Goal: Task Accomplishment & Management: Use online tool/utility

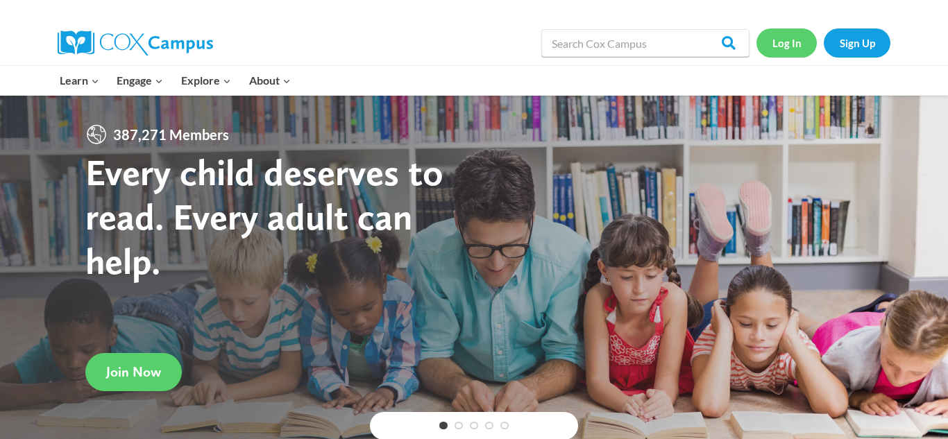
click at [763, 40] on link "Log In" at bounding box center [787, 42] width 60 height 28
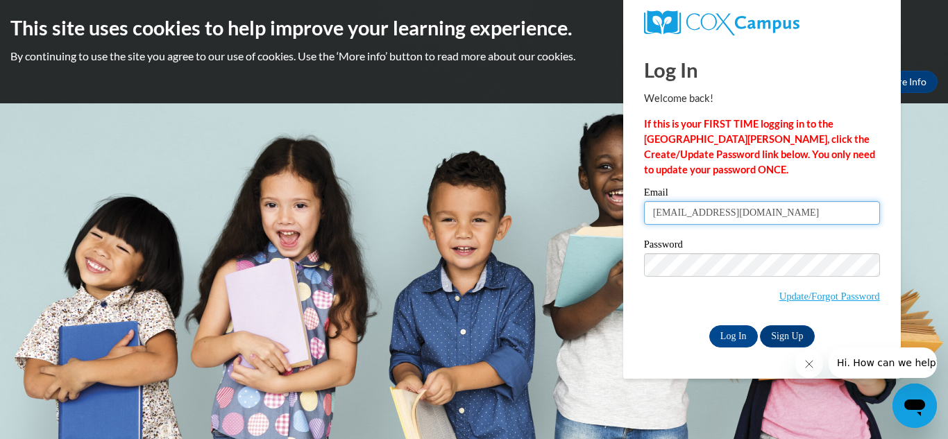
click at [770, 213] on input "kerryapaxton79@icloud.com" at bounding box center [762, 213] width 236 height 24
click at [777, 215] on input "kerryapaxton79@icloud.com" at bounding box center [762, 213] width 236 height 24
type input "k"
type input "[EMAIL_ADDRESS][DOMAIN_NAME]"
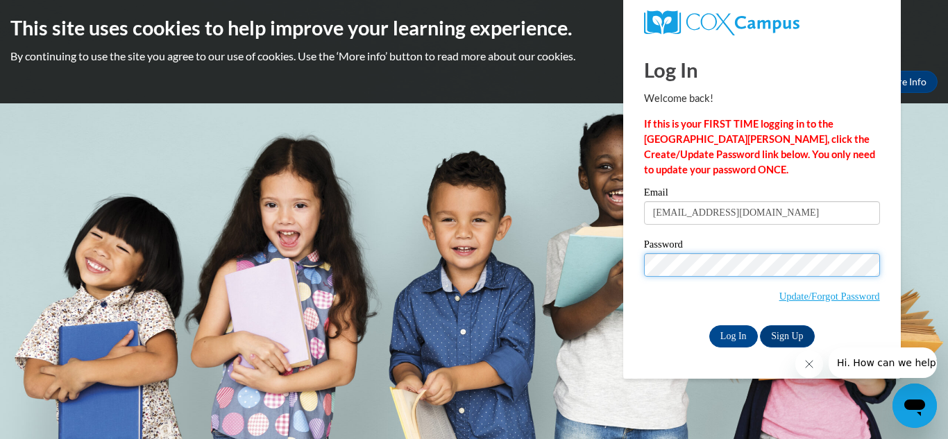
click at [709, 326] on input "Log In" at bounding box center [733, 337] width 49 height 22
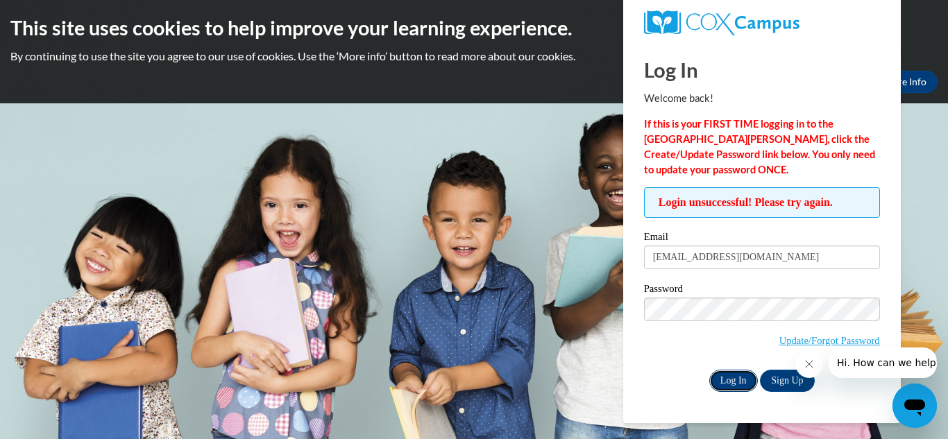
click at [743, 375] on input "Log In" at bounding box center [733, 381] width 49 height 22
click at [721, 377] on input "Log In" at bounding box center [733, 381] width 49 height 22
click at [741, 378] on input "Log In" at bounding box center [733, 381] width 49 height 22
click at [785, 341] on link "Update/Forgot Password" at bounding box center [829, 340] width 101 height 11
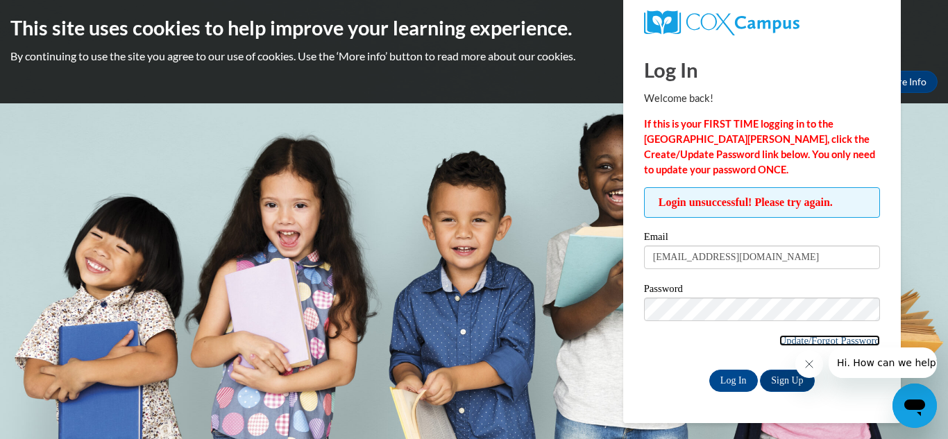
click at [831, 342] on link "Update/Forgot Password" at bounding box center [829, 340] width 101 height 11
click at [809, 371] on button "Close message from company" at bounding box center [809, 365] width 28 height 28
click at [838, 341] on link "Update/Forgot Password" at bounding box center [829, 340] width 101 height 11
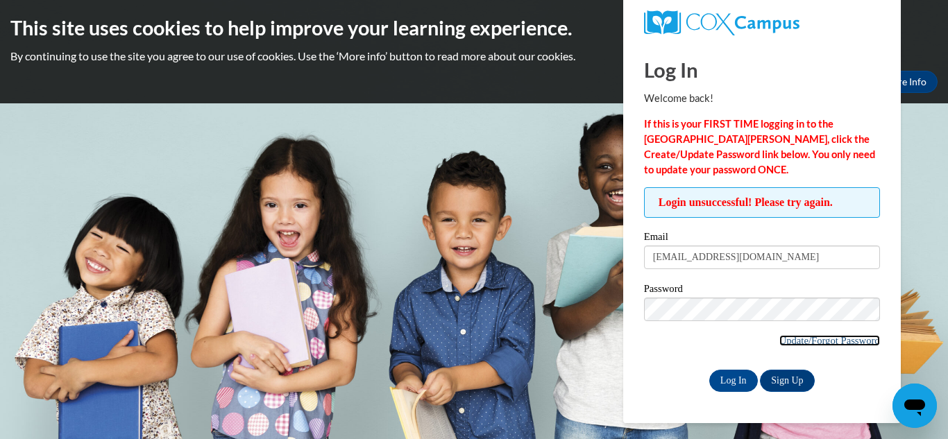
click at [838, 341] on link "Update/Forgot Password" at bounding box center [829, 340] width 101 height 11
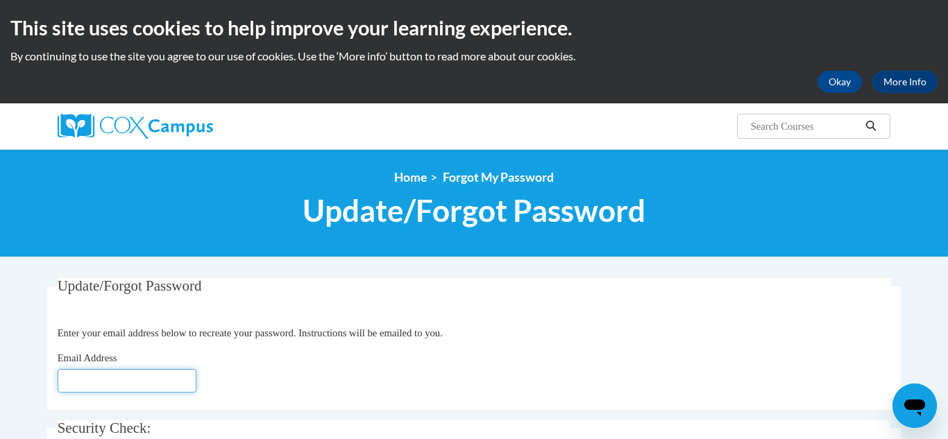
click at [101, 374] on input "Email Address" at bounding box center [127, 381] width 139 height 24
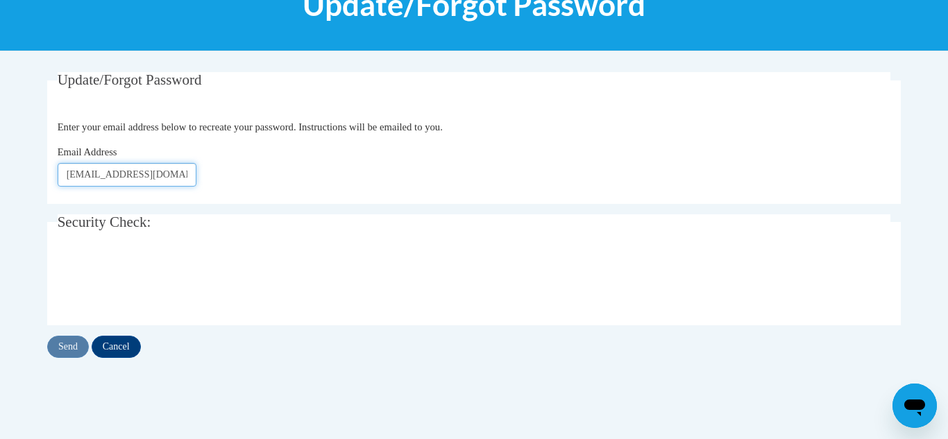
scroll to position [217, 0]
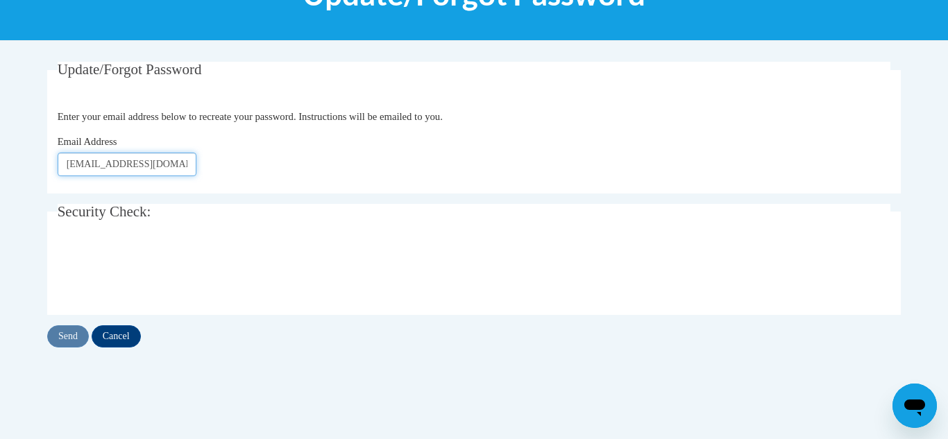
type input "lbhamilton820@gmail.com"
click at [71, 334] on input "Send" at bounding box center [68, 337] width 42 height 22
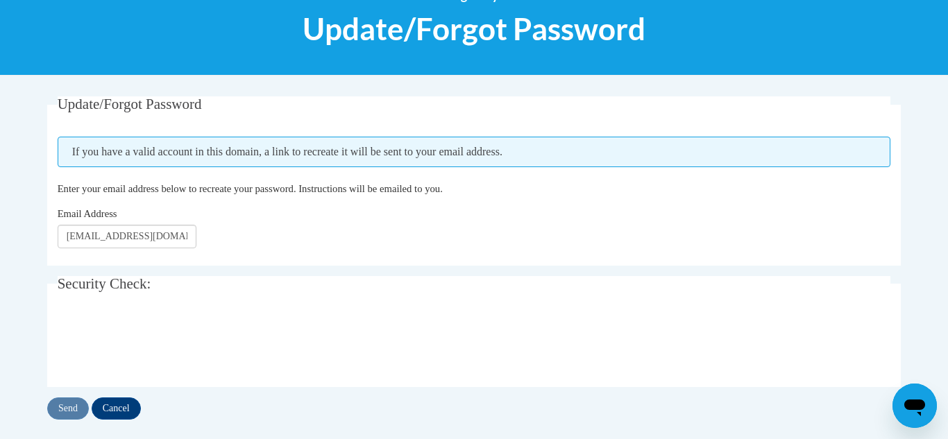
scroll to position [183, 0]
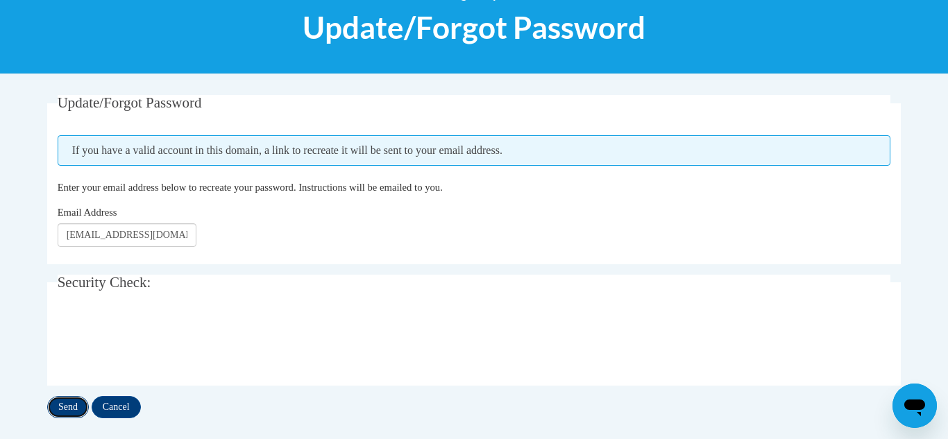
click at [78, 404] on input "Send" at bounding box center [68, 407] width 42 height 22
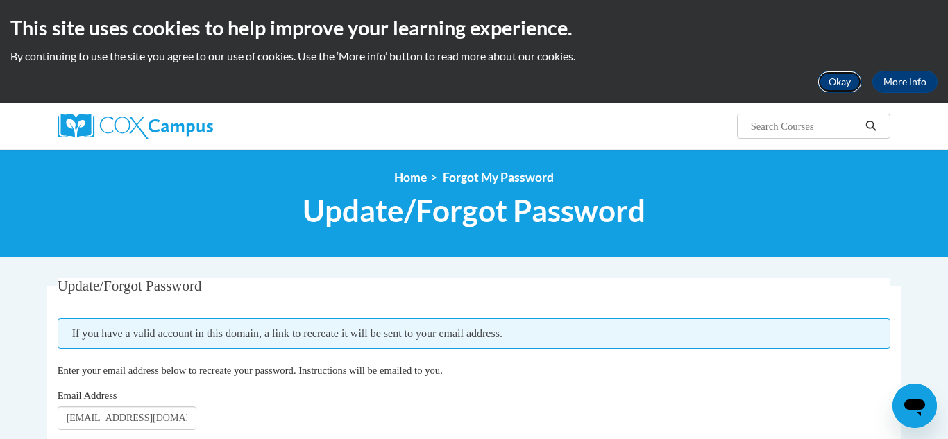
click at [842, 78] on button "Okay" at bounding box center [840, 82] width 44 height 22
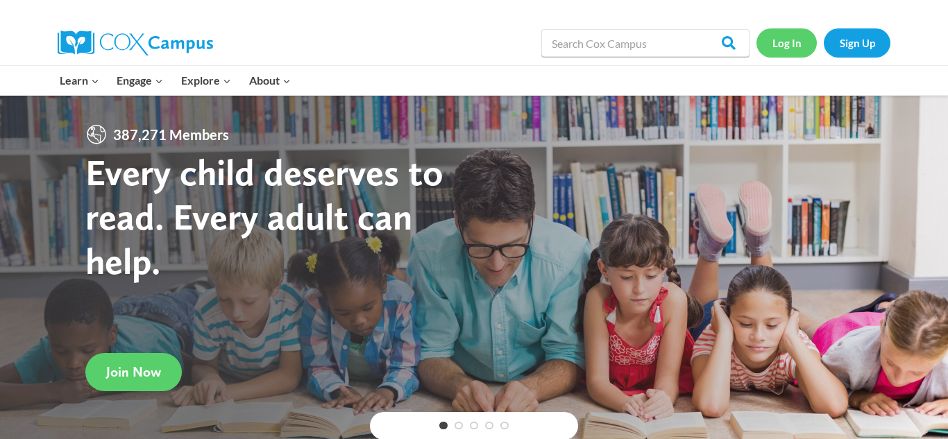
click at [794, 40] on link "Log In" at bounding box center [787, 42] width 60 height 28
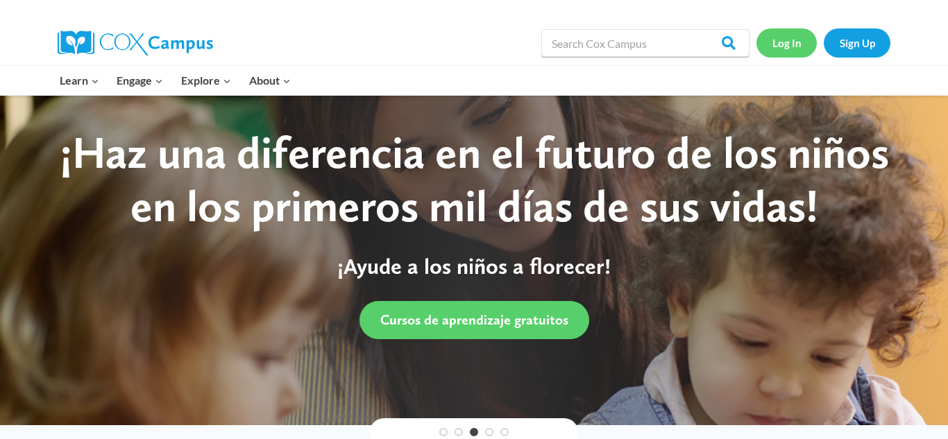
click at [800, 53] on link "Log In" at bounding box center [787, 42] width 60 height 28
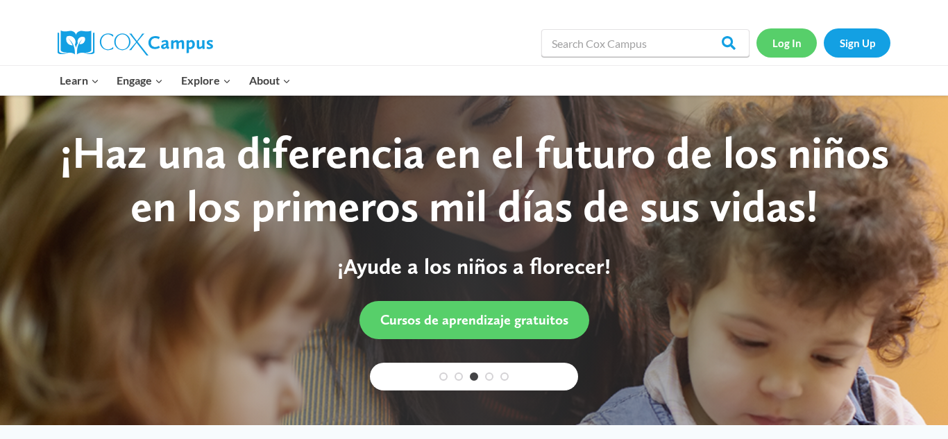
click at [800, 53] on link "Log In" at bounding box center [787, 42] width 60 height 28
click at [777, 45] on link "Log In" at bounding box center [787, 42] width 60 height 28
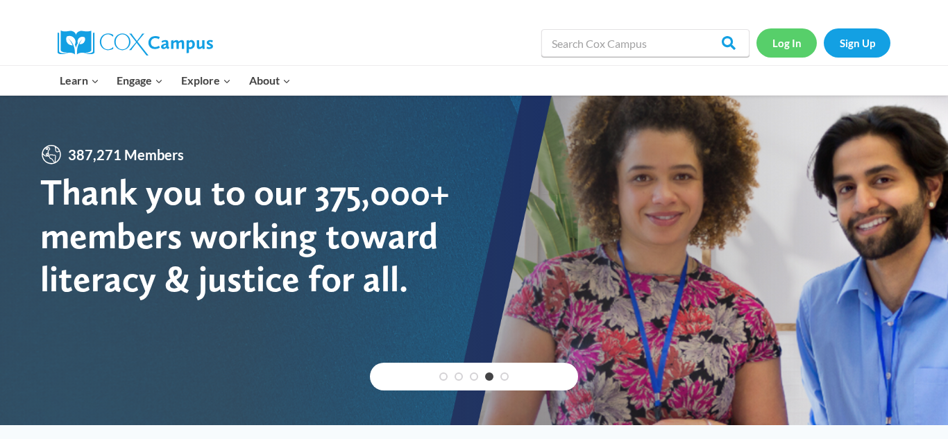
click at [774, 47] on link "Log In" at bounding box center [787, 42] width 60 height 28
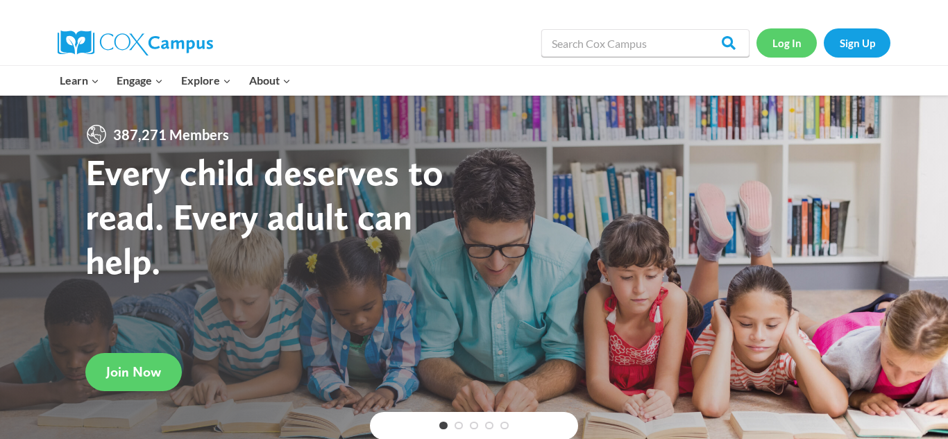
click at [775, 42] on link "Log In" at bounding box center [787, 42] width 60 height 28
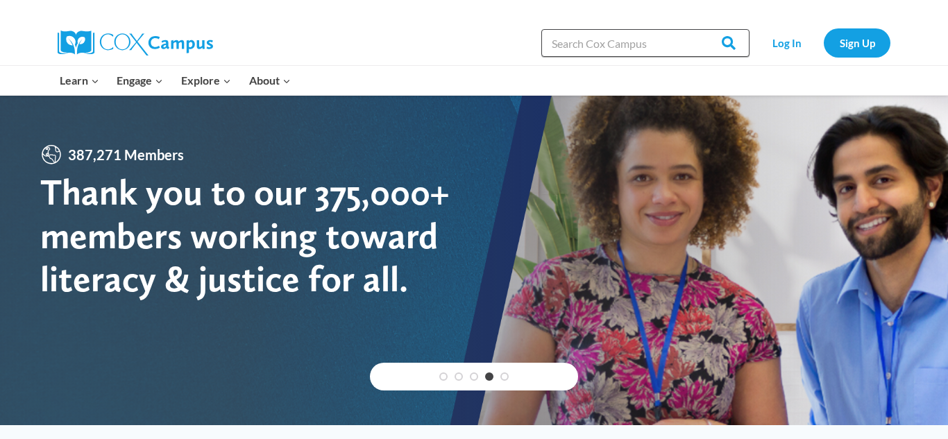
click at [642, 42] on input "Search in [URL][DOMAIN_NAME]" at bounding box center [645, 43] width 208 height 28
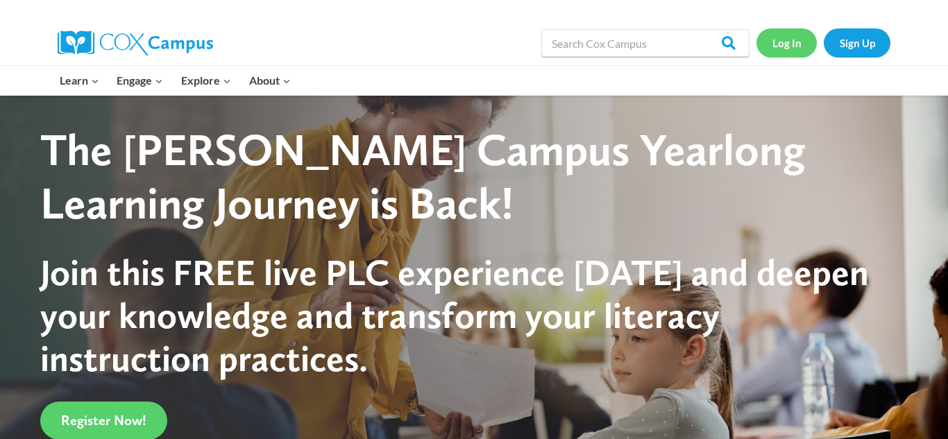
click at [779, 48] on link "Log In" at bounding box center [787, 42] width 60 height 28
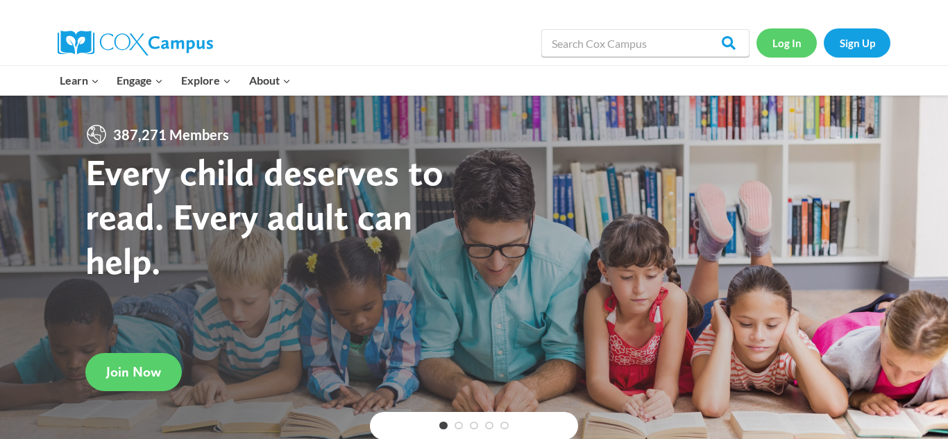
click at [792, 42] on link "Log In" at bounding box center [787, 42] width 60 height 28
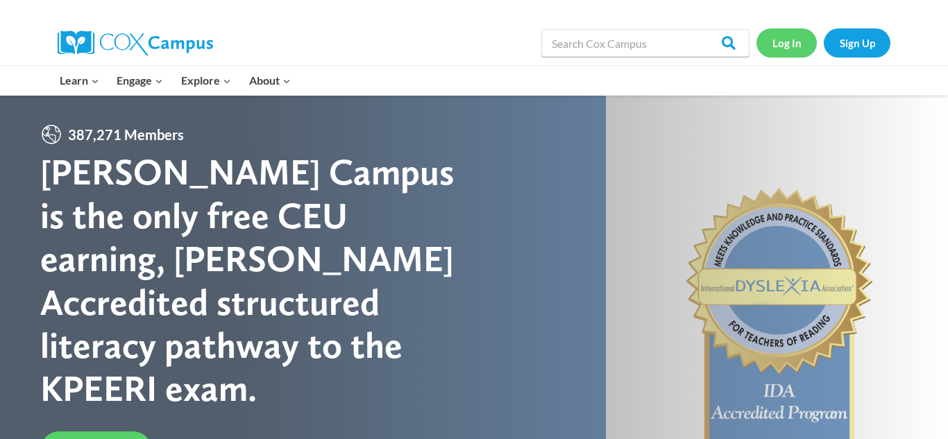
click at [792, 54] on link "Log In" at bounding box center [787, 42] width 60 height 28
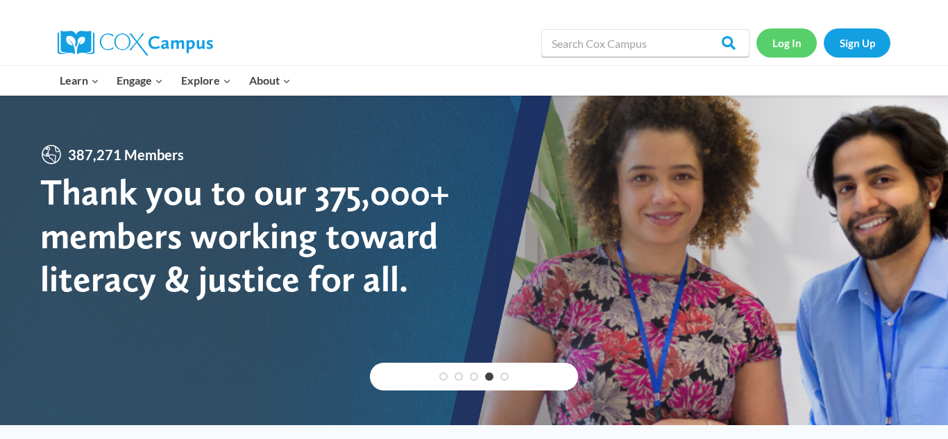
click at [782, 43] on link "Log In" at bounding box center [787, 42] width 60 height 28
click at [788, 40] on link "Log In" at bounding box center [787, 42] width 60 height 28
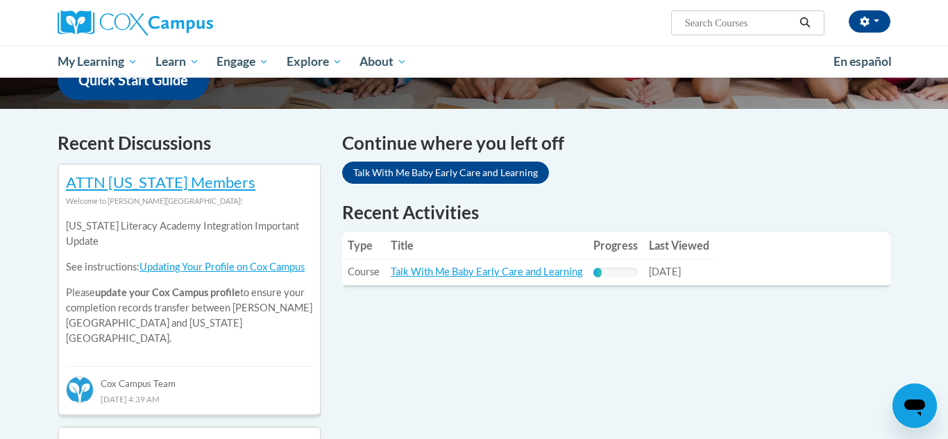
scroll to position [398, 0]
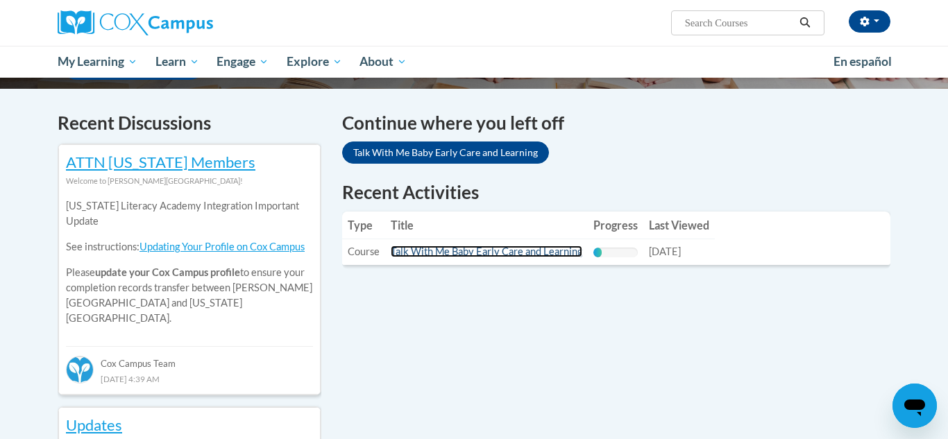
click at [522, 253] on link "Talk With Me Baby Early Care and Learning" at bounding box center [487, 252] width 192 height 12
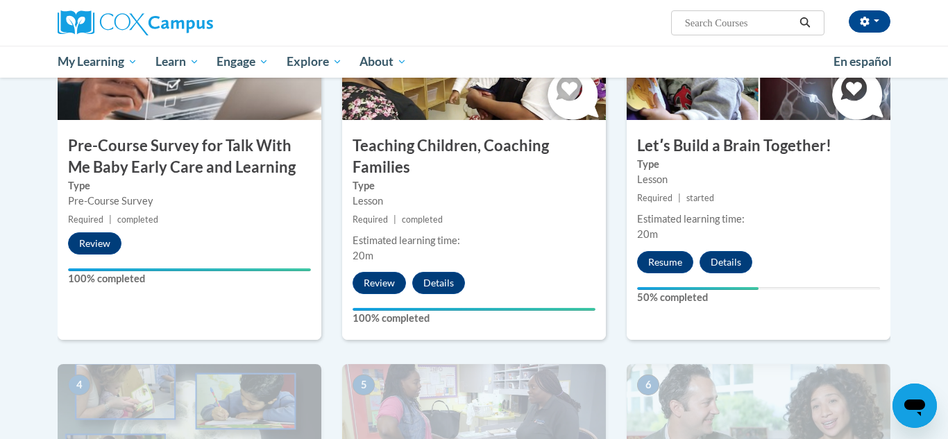
scroll to position [397, 0]
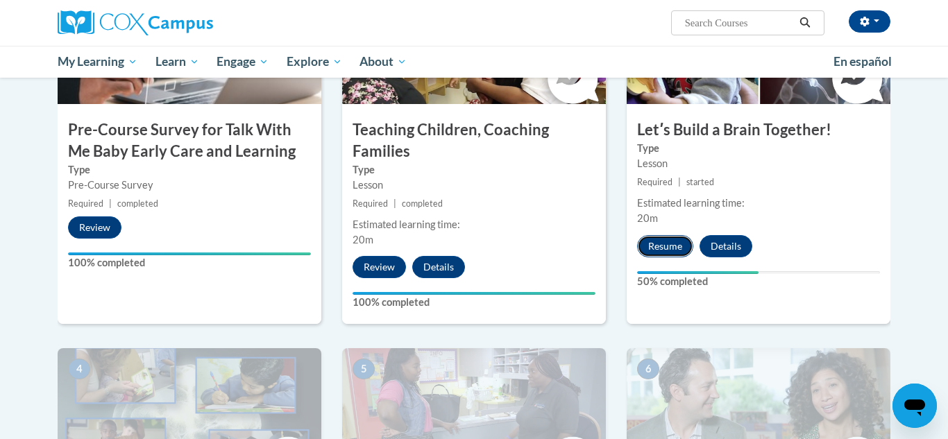
click at [670, 251] on button "Resume" at bounding box center [665, 246] width 56 height 22
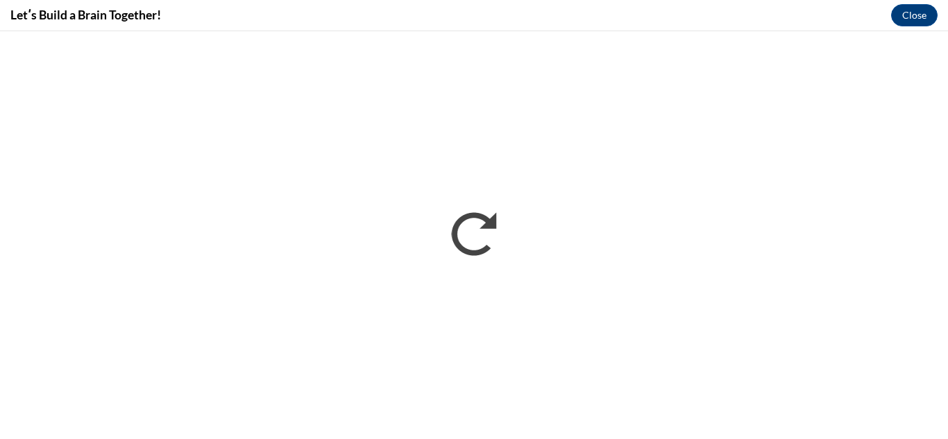
scroll to position [0, 0]
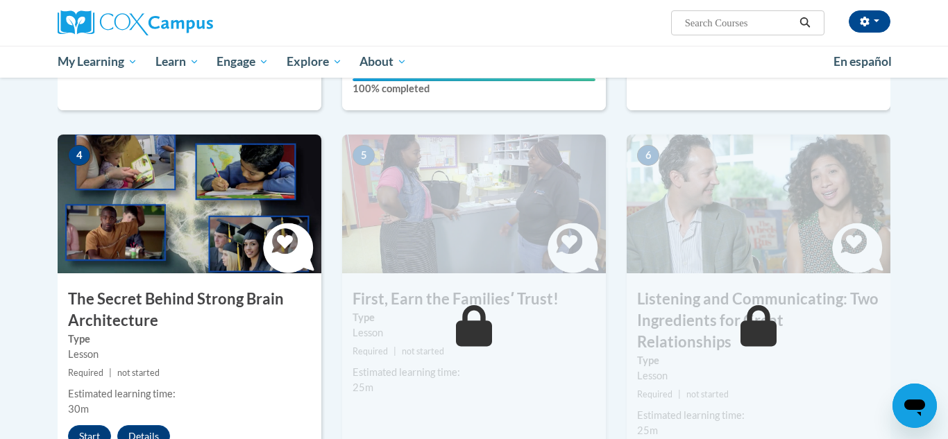
scroll to position [624, 0]
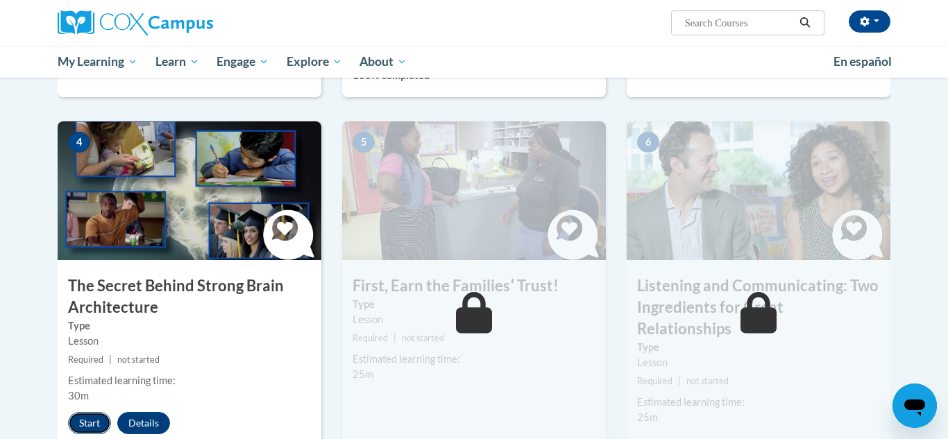
click at [87, 420] on button "Start" at bounding box center [89, 423] width 43 height 22
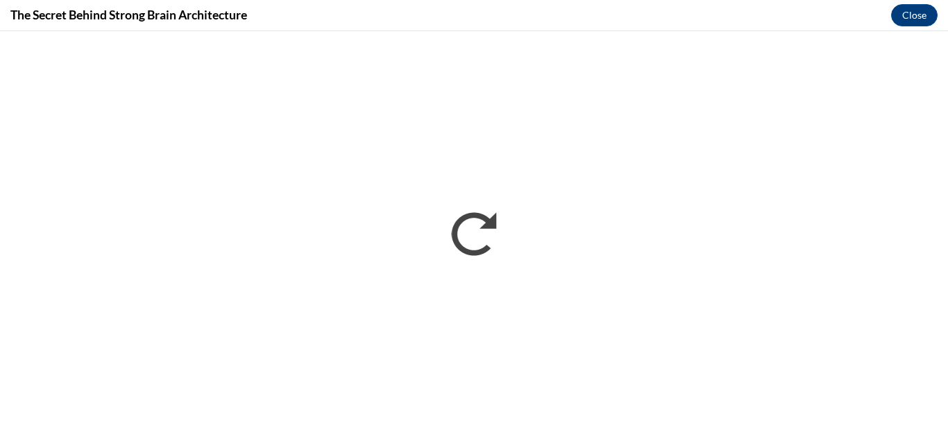
scroll to position [0, 0]
